Goal: Task Accomplishment & Management: Complete application form

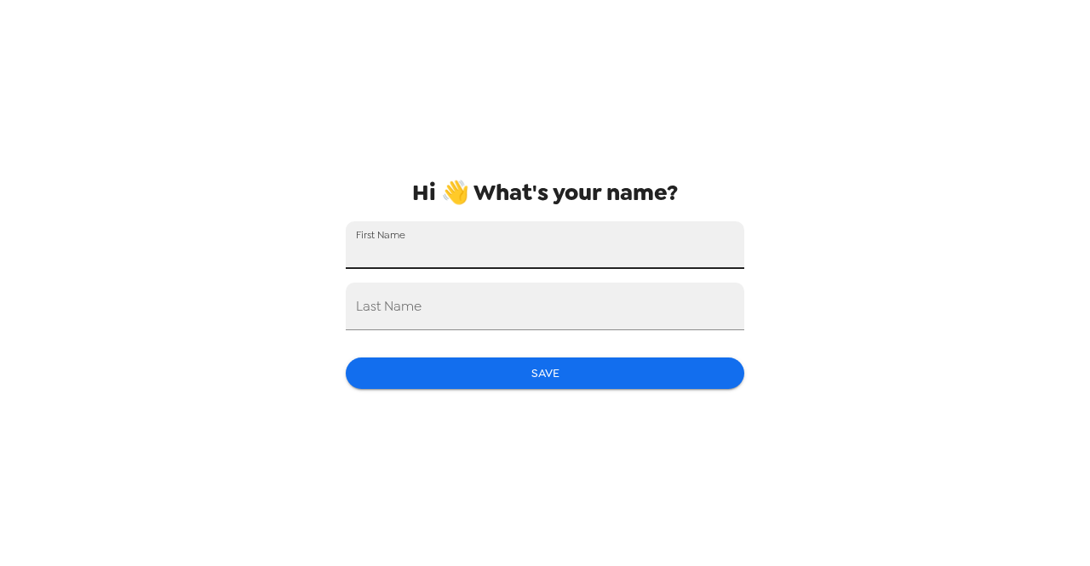
click at [475, 251] on input "First Name" at bounding box center [545, 245] width 399 height 48
type input "Rachel"
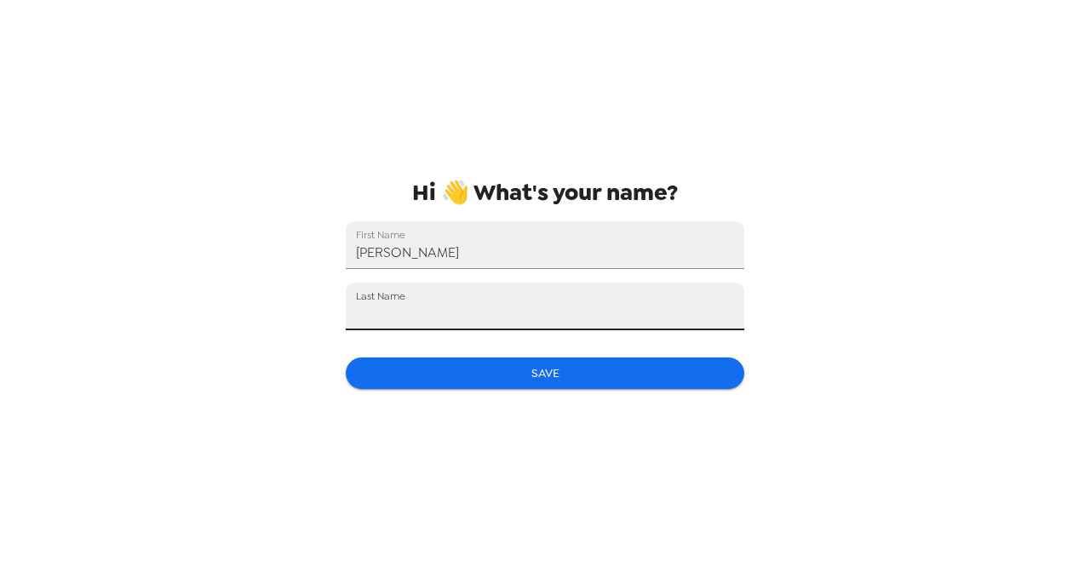
click at [497, 306] on input "Last Name" at bounding box center [545, 307] width 399 height 48
type input "Pontoriero"
click at [463, 365] on button "Save" at bounding box center [545, 374] width 399 height 32
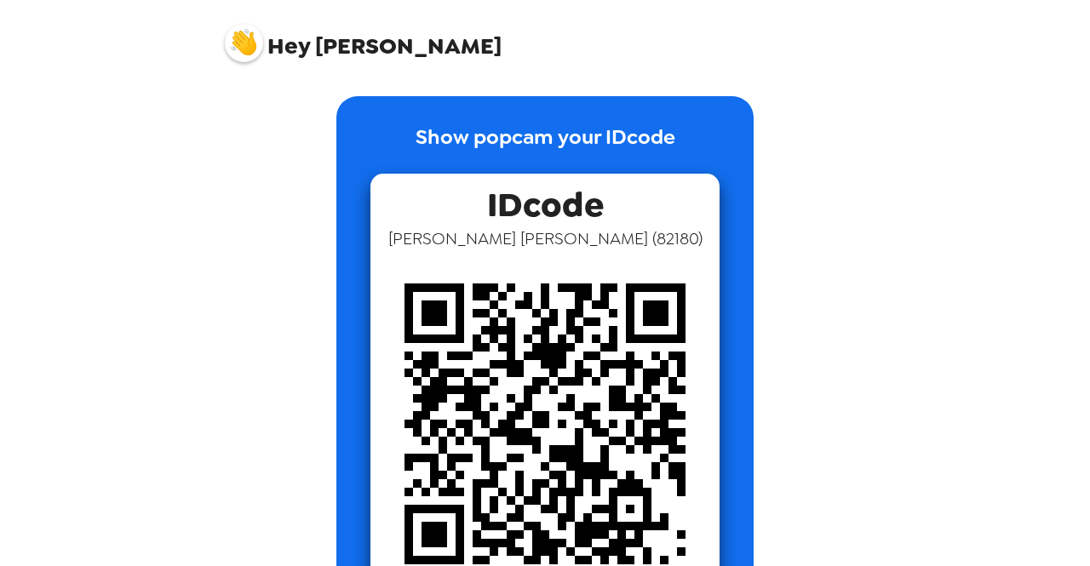
scroll to position [85, 0]
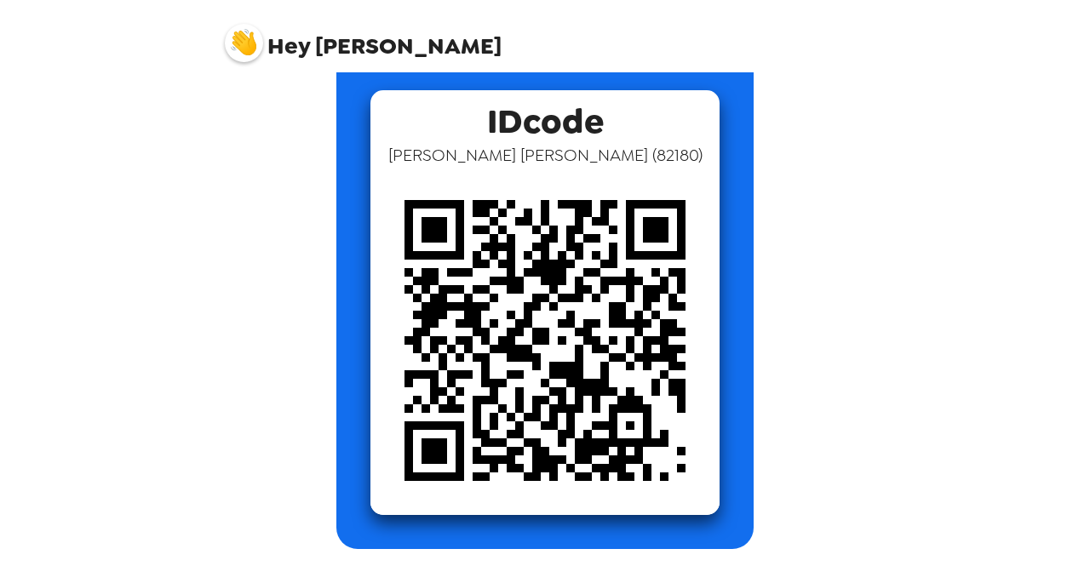
click at [572, 370] on img at bounding box center [545, 340] width 349 height 349
